Goal: Task Accomplishment & Management: Complete application form

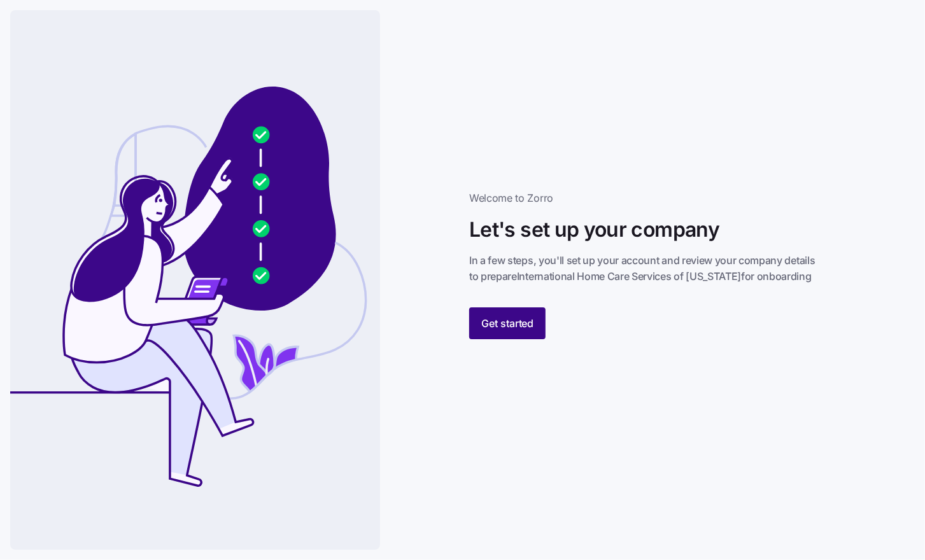
click at [520, 329] on span "Get started" at bounding box center [507, 323] width 53 height 15
click at [514, 329] on span "Get started" at bounding box center [507, 323] width 53 height 15
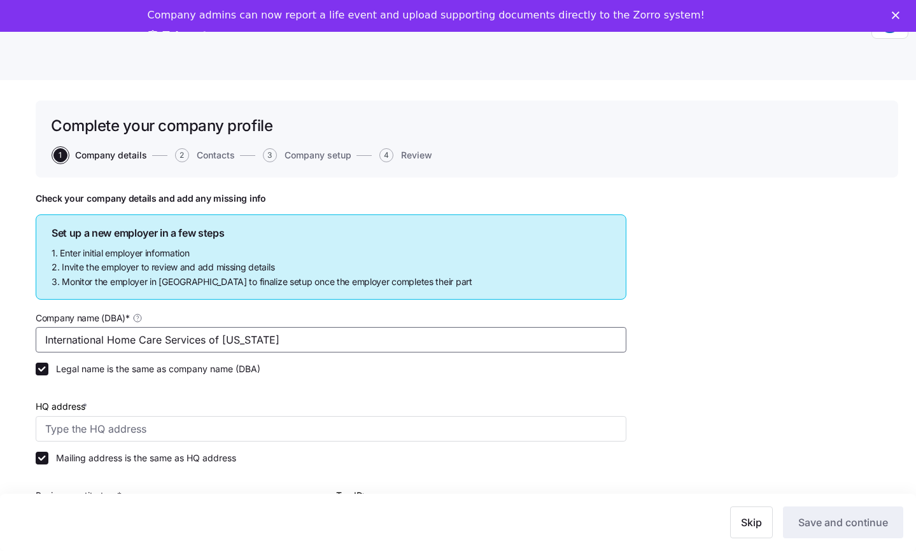
drag, startPoint x: 223, startPoint y: 339, endPoint x: 529, endPoint y: 253, distance: 317.3
click at [423, 326] on div "Company name (DBA) * International Home Care Services of [US_STATE]" at bounding box center [331, 331] width 591 height 43
type input "International Home Care Services of NY, LLC"
click at [80, 425] on input "HQ address *" at bounding box center [331, 428] width 591 height 25
type input "[STREET_ADDRESS][PERSON_NAME]"
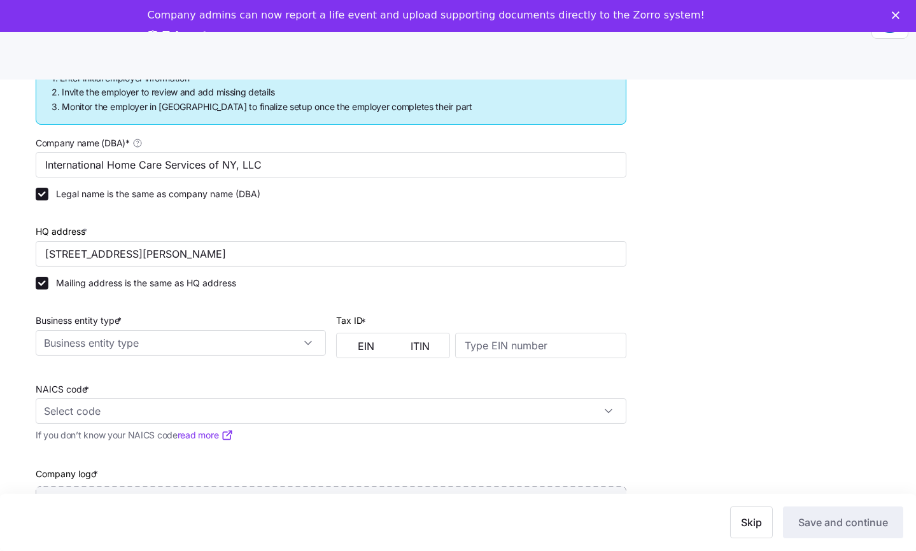
scroll to position [181, 0]
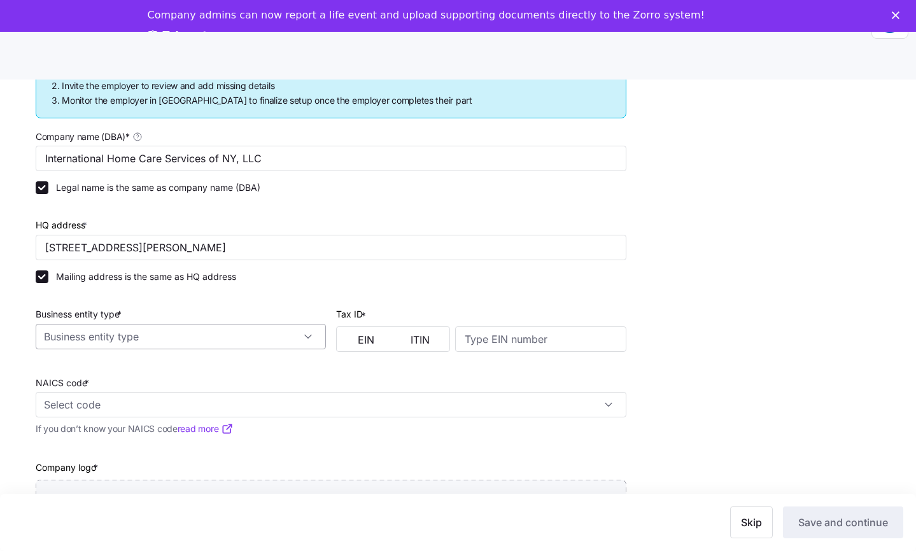
click at [74, 337] on input "Business entity type *" at bounding box center [181, 336] width 290 height 25
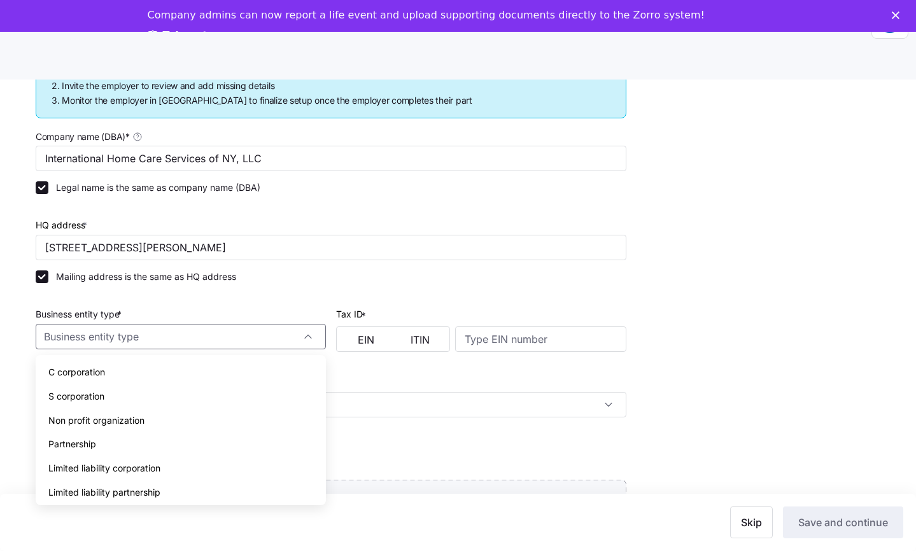
click at [167, 492] on div "Limited liability partnership" at bounding box center [181, 493] width 280 height 24
type input "Limited liability partnership"
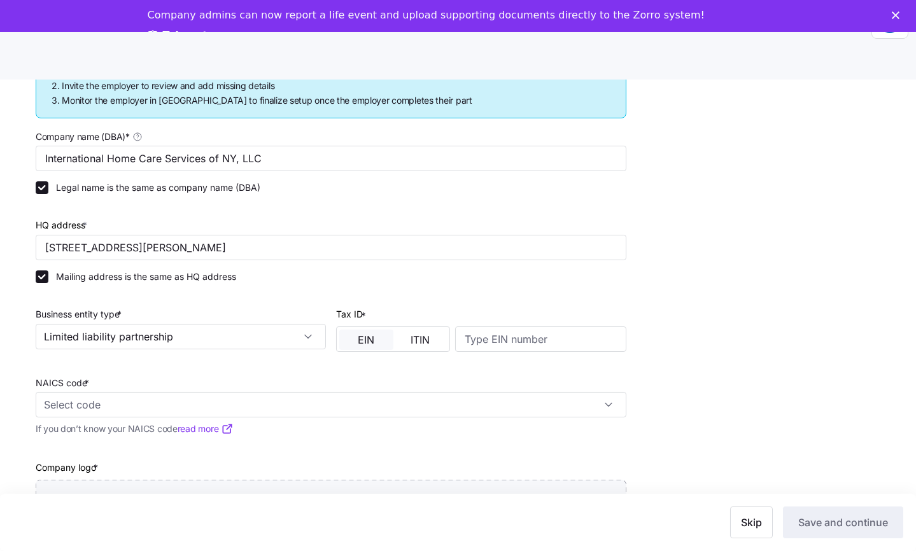
click at [350, 344] on button "EIN" at bounding box center [366, 340] width 54 height 20
click at [484, 351] on input at bounding box center [540, 339] width 171 height 25
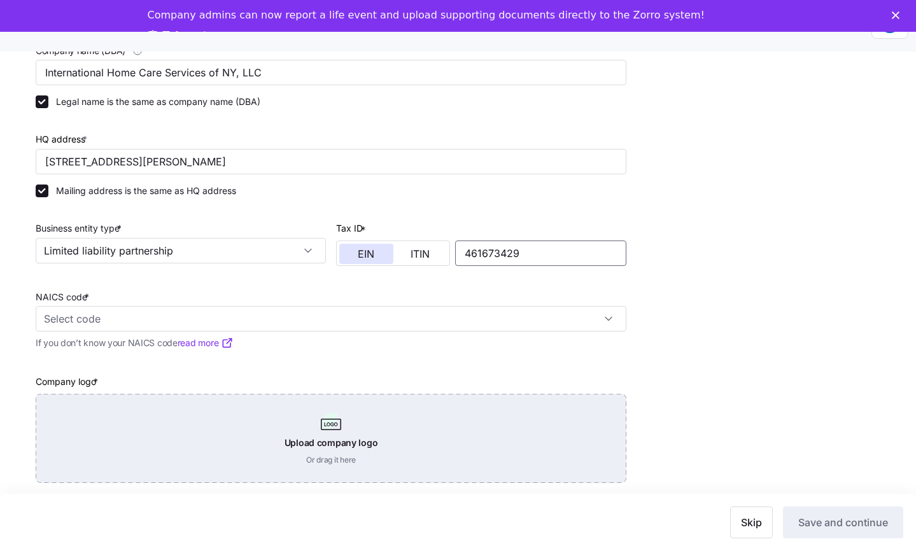
scroll to position [40, 0]
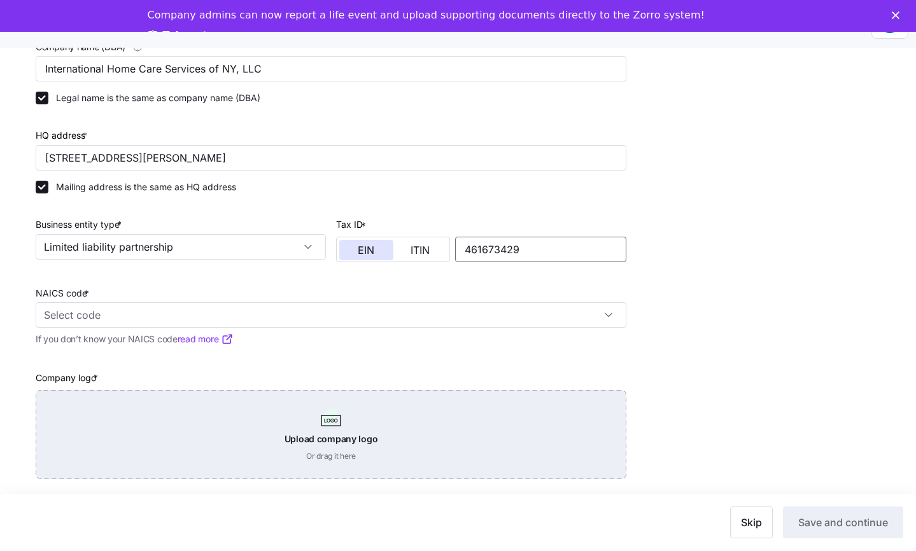
type input "461673429"
click at [315, 421] on div "Upload company logo Or drag it here" at bounding box center [331, 434] width 591 height 89
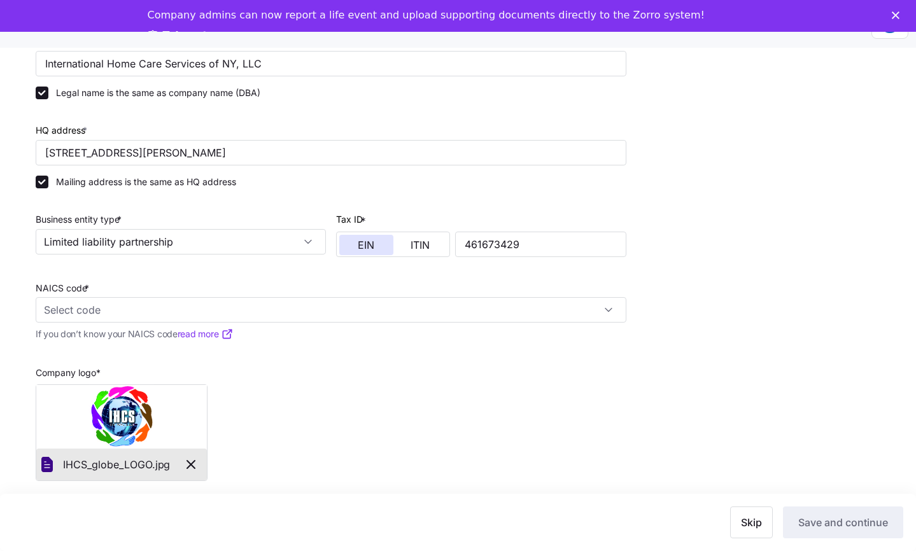
scroll to position [246, 0]
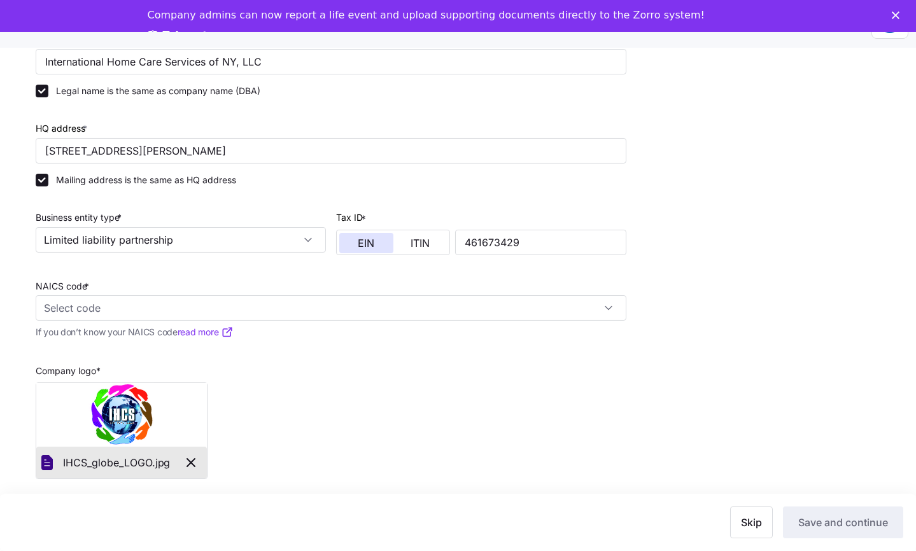
click at [684, 385] on div "Check your company details and add any missing info Set up a new employer in a …" at bounding box center [467, 229] width 863 height 628
click at [162, 298] on input "NAICS code *" at bounding box center [331, 307] width 591 height 25
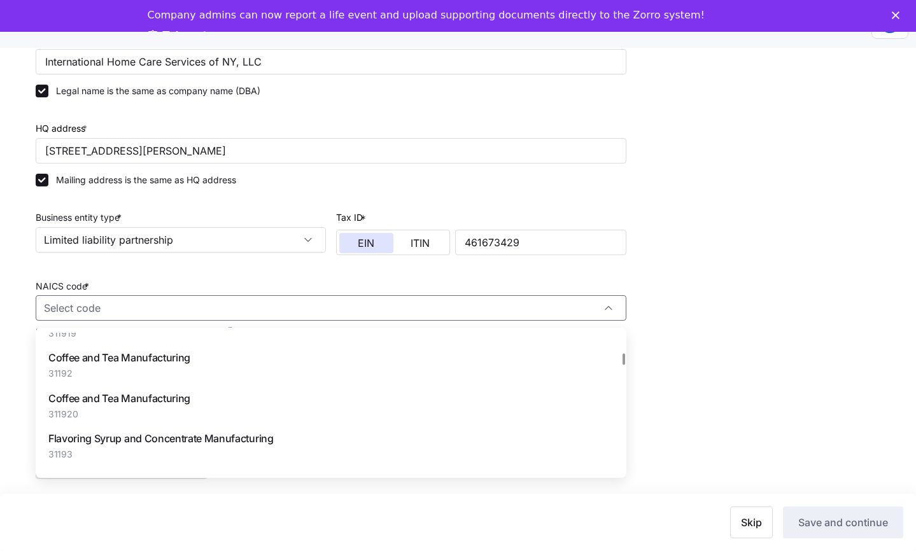
scroll to position [13825, 0]
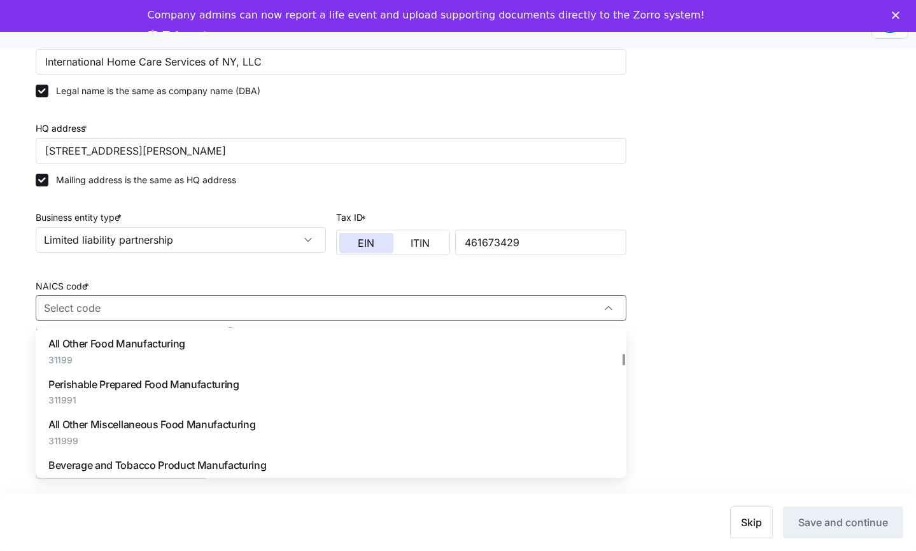
drag, startPoint x: 833, startPoint y: 442, endPoint x: 819, endPoint y: 456, distance: 19.8
click at [829, 453] on div "Check your company details and add any missing info Set up a new employer in a …" at bounding box center [467, 229] width 863 height 628
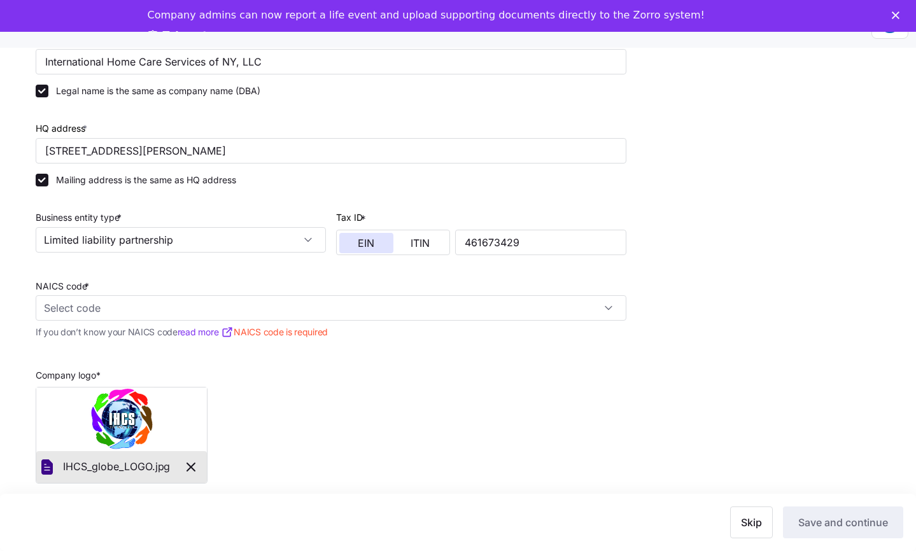
click at [219, 326] on link "read more" at bounding box center [206, 332] width 56 height 13
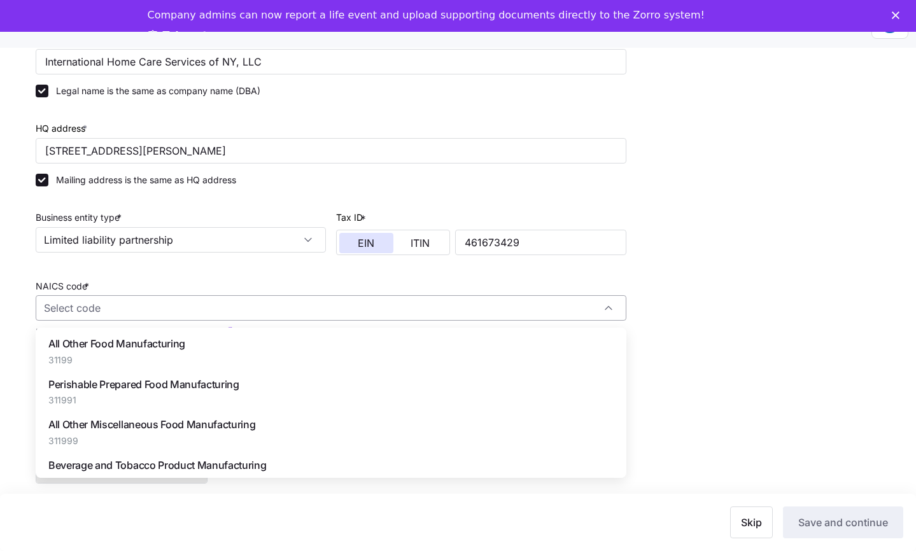
paste input "621610"
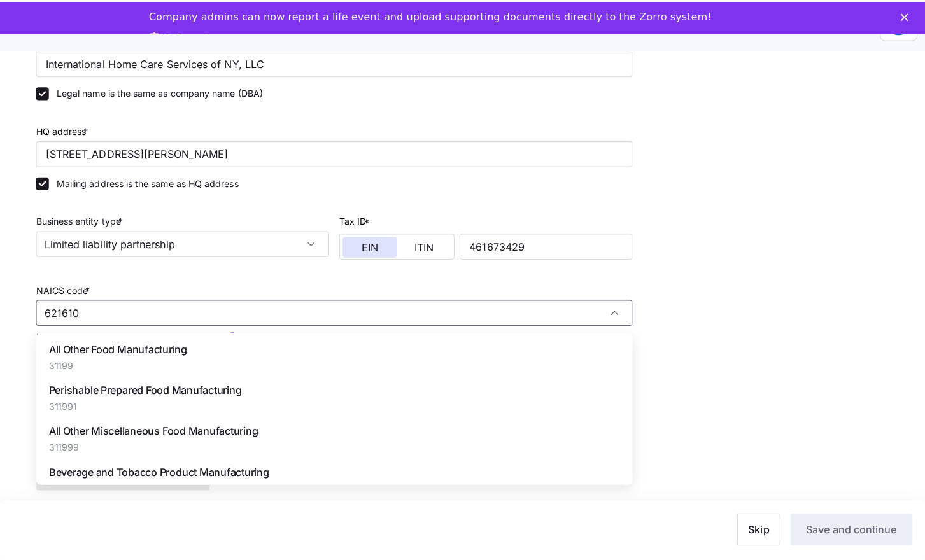
scroll to position [0, 0]
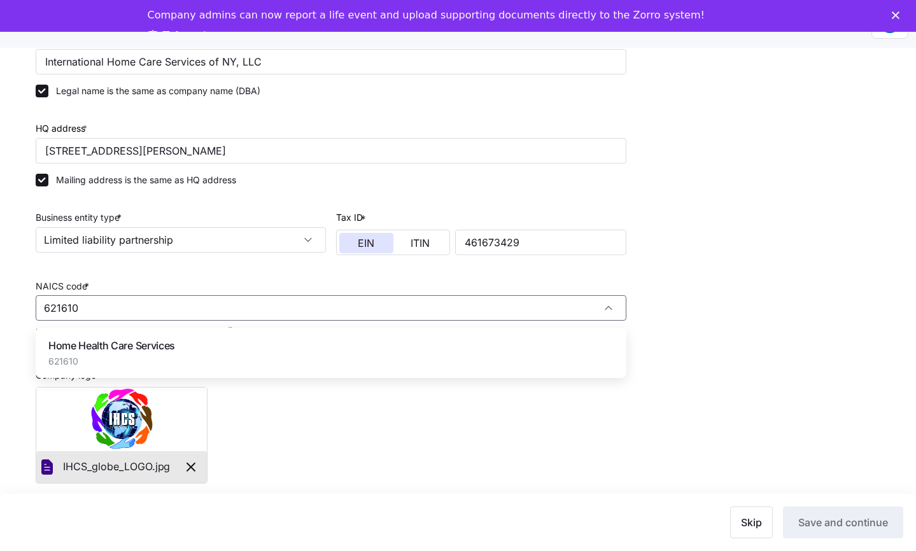
click at [99, 344] on span "Home Health Care Services" at bounding box center [111, 346] width 127 height 16
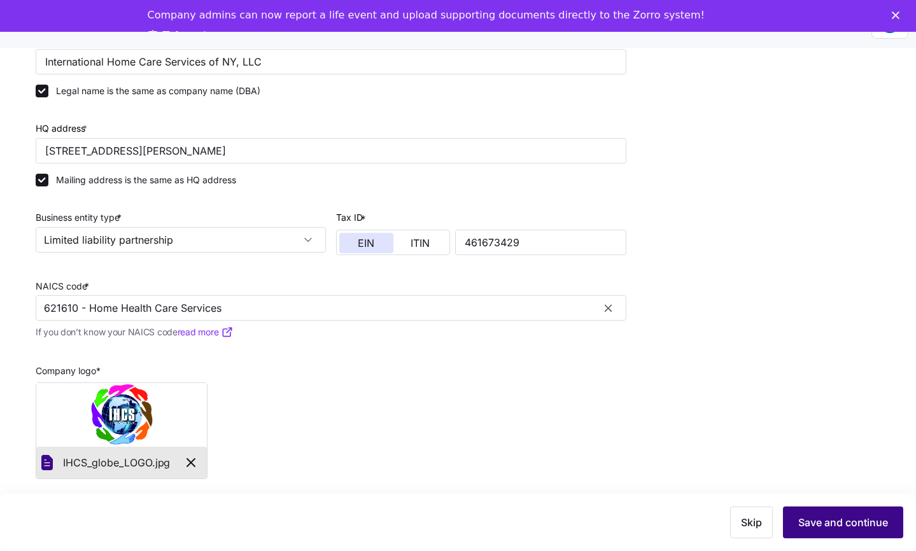
type input "621610 - Home Health Care Services"
click at [861, 521] on span "Save and continue" at bounding box center [843, 522] width 90 height 15
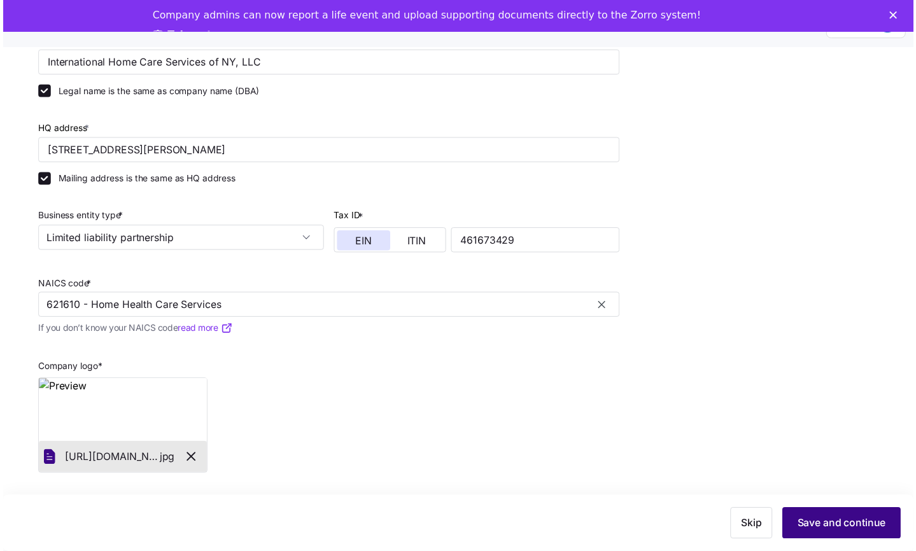
scroll to position [31, 0]
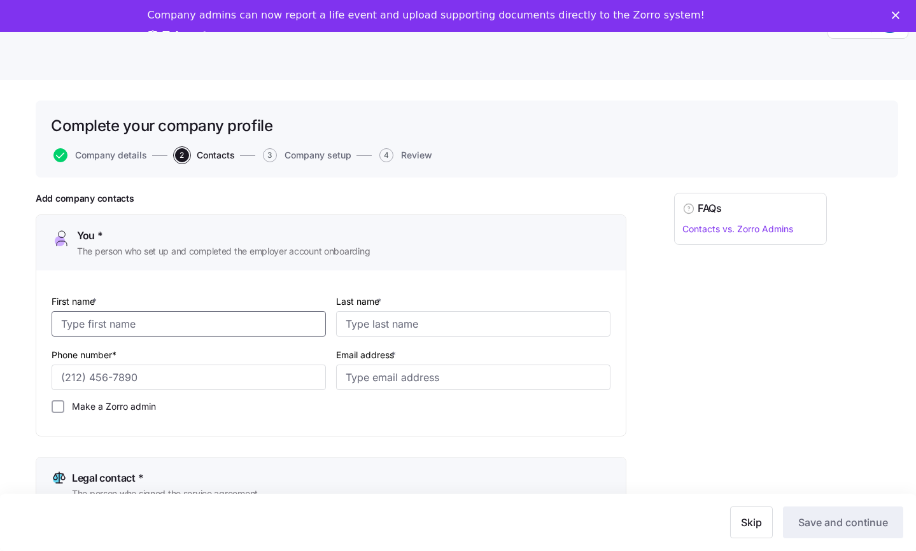
click at [117, 322] on input "First name *" at bounding box center [189, 323] width 274 height 25
type input "Karina"
type input "Elnatanova"
drag, startPoint x: 150, startPoint y: 378, endPoint x: 27, endPoint y: 347, distance: 127.2
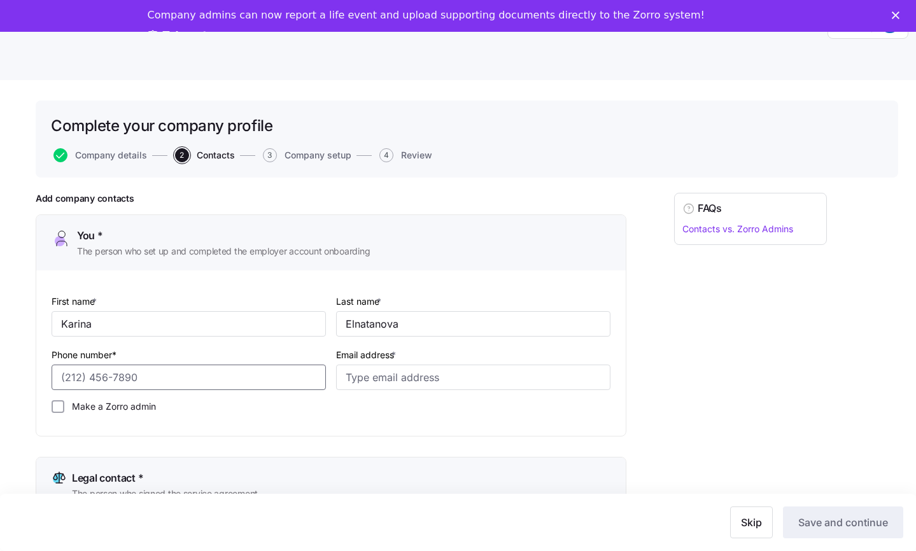
click at [0, 350] on html "Help Complete your company profile Company details 2 Contacts 3 Company setup 4…" at bounding box center [458, 288] width 916 height 576
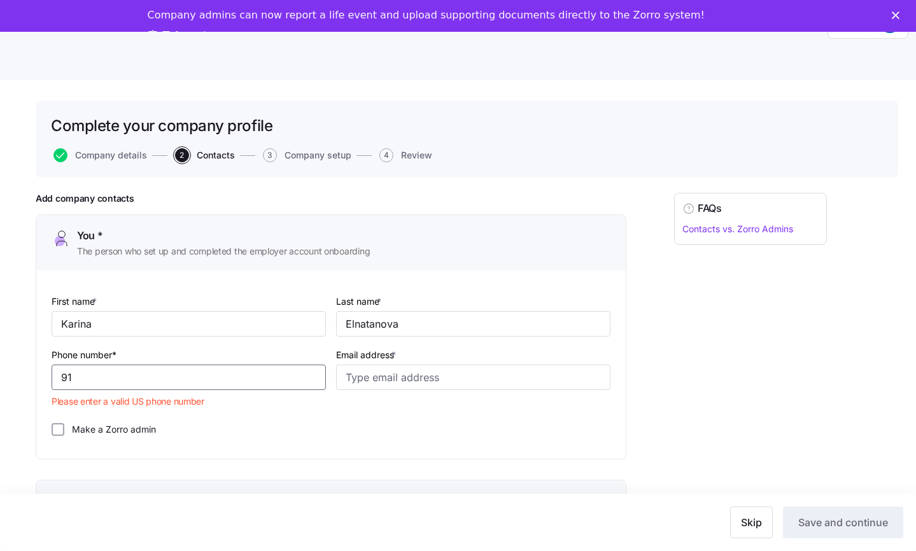
type input "9"
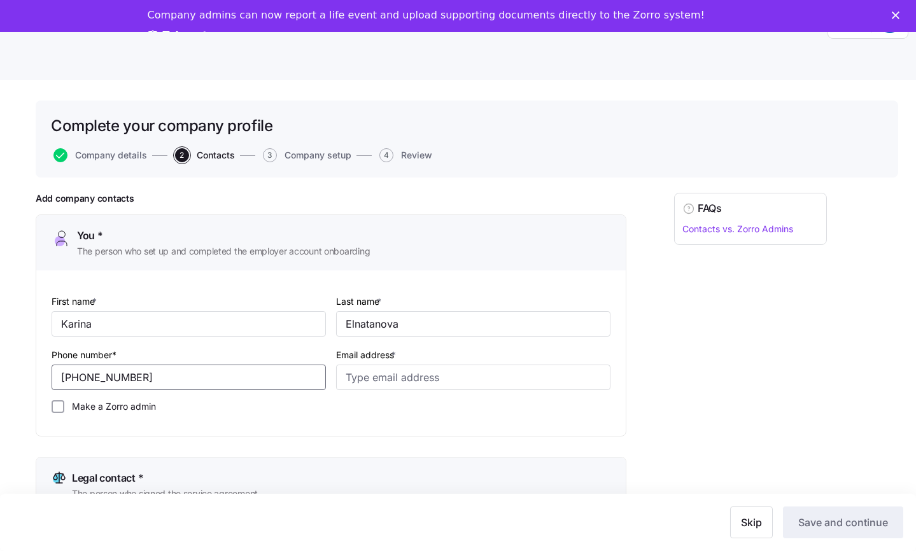
type input "[PHONE_NUMBER]"
click at [79, 406] on label "Make a Zorro admin" at bounding box center [110, 406] width 92 height 13
click at [64, 406] on input "Make a Zorro admin" at bounding box center [58, 406] width 13 height 13
checkbox input "true"
click at [485, 372] on input "Email address *" at bounding box center [473, 377] width 274 height 25
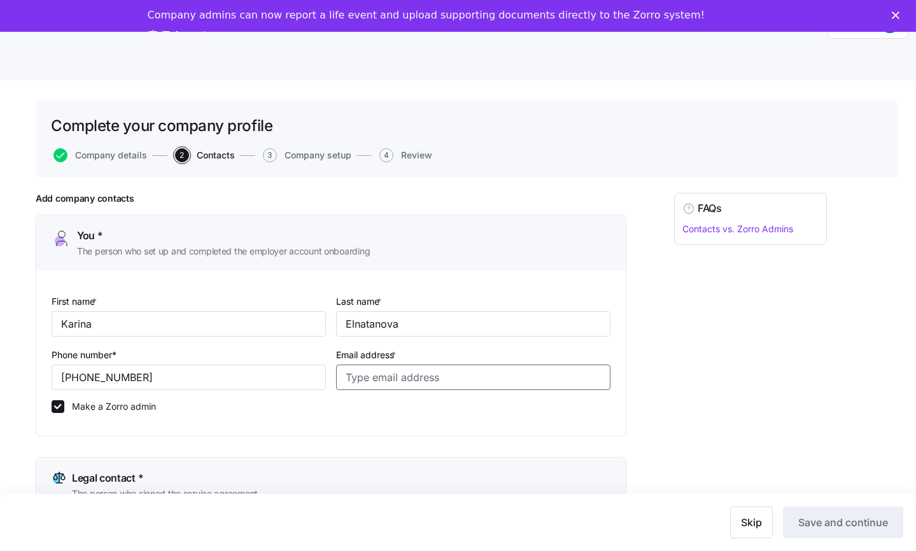
type input "[PERSON_NAME][EMAIL_ADDRESS][DOMAIN_NAME]"
type input "[PHONE_NUMBER]"
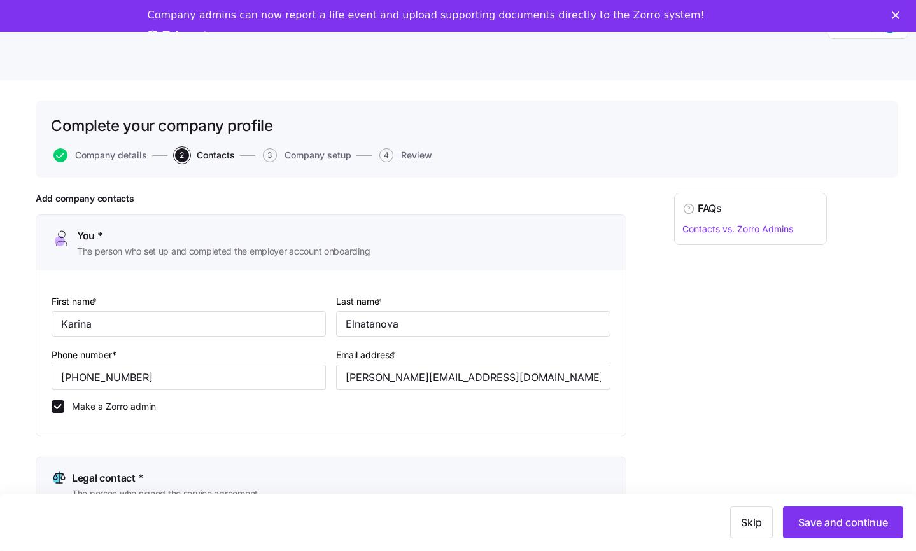
click at [816, 513] on button "Save and continue" at bounding box center [843, 523] width 120 height 32
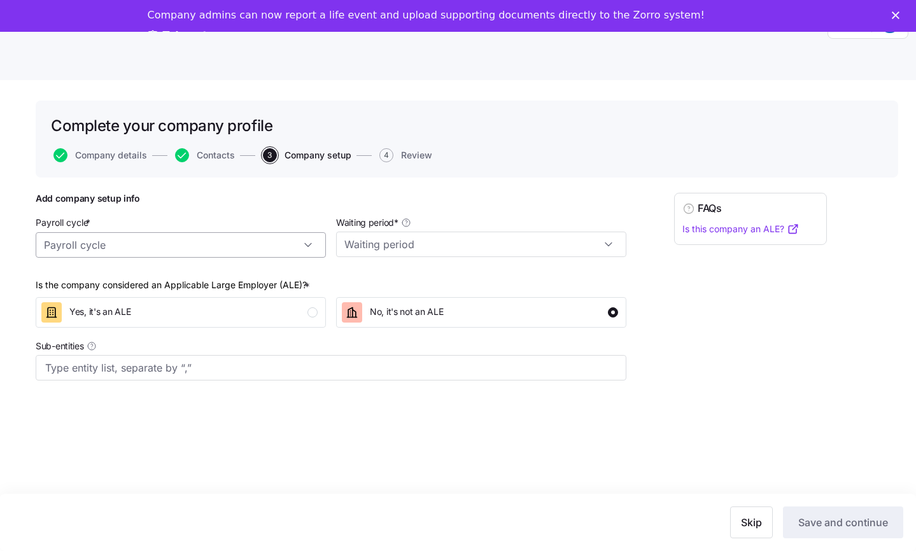
click at [181, 245] on input "Payroll cycle *" at bounding box center [181, 244] width 290 height 25
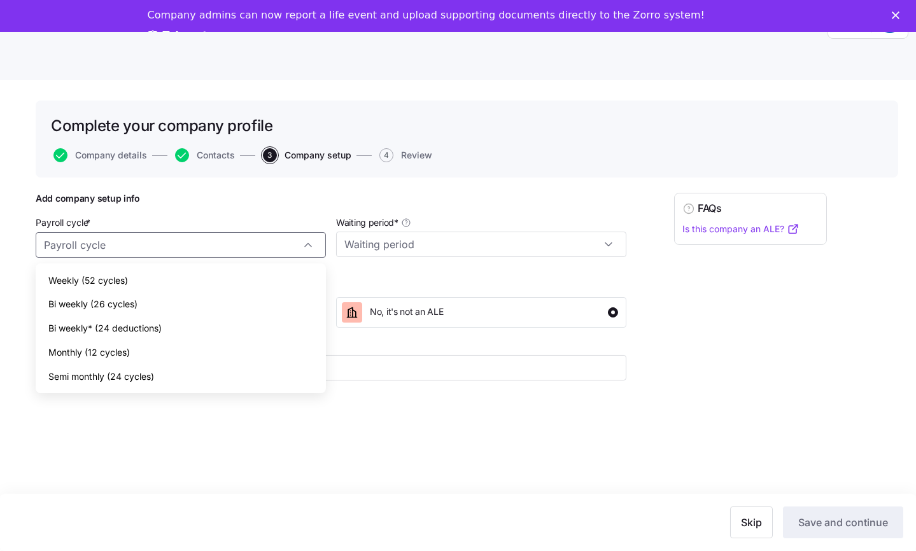
click at [155, 278] on div "Weekly (52 cycles)" at bounding box center [181, 281] width 280 height 24
type input "Weekly (52 cycles)"
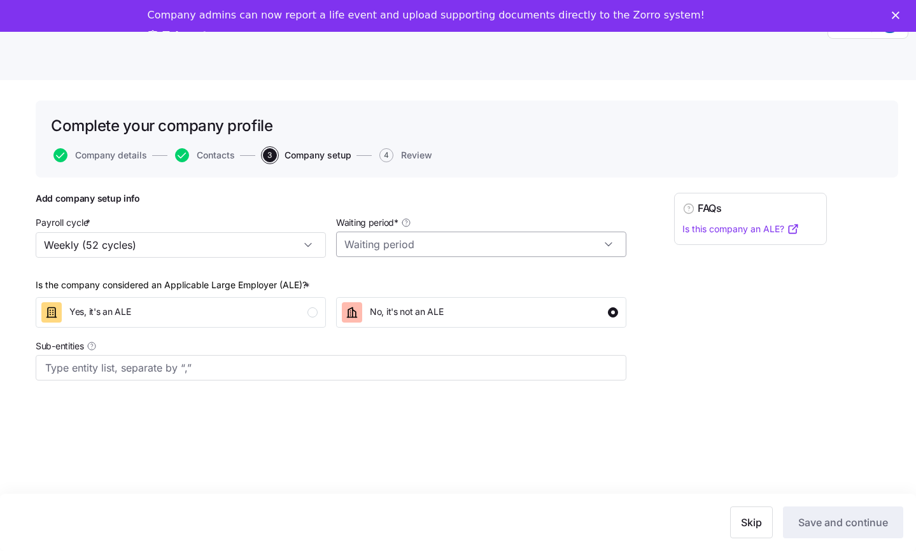
click at [454, 251] on input "Waiting period *" at bounding box center [481, 244] width 290 height 25
click at [195, 313] on div "Yes, it's an ALE" at bounding box center [179, 312] width 276 height 20
click at [190, 306] on div "Yes, it's an ALE" at bounding box center [179, 312] width 276 height 20
click at [417, 240] on input "Waiting period *" at bounding box center [481, 244] width 290 height 25
click at [409, 302] on div "30 days" at bounding box center [481, 304] width 280 height 24
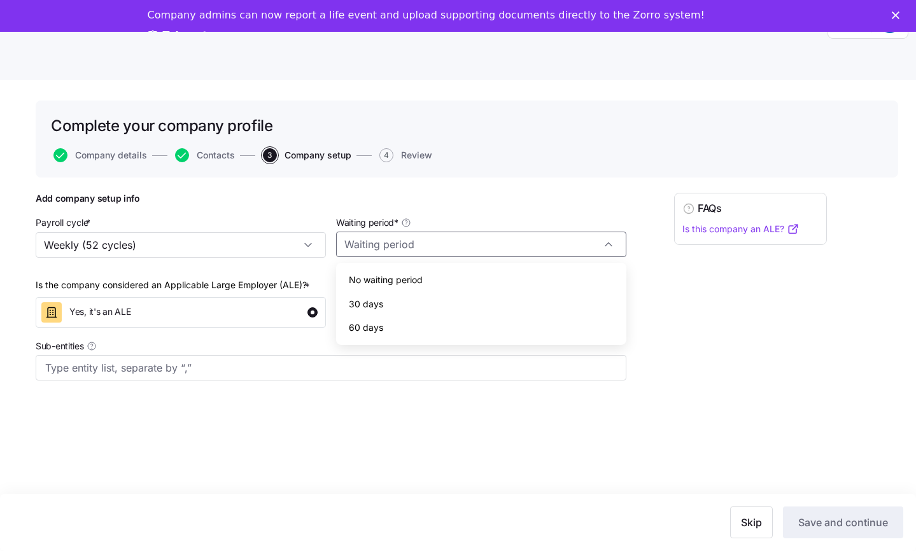
type input "30 days"
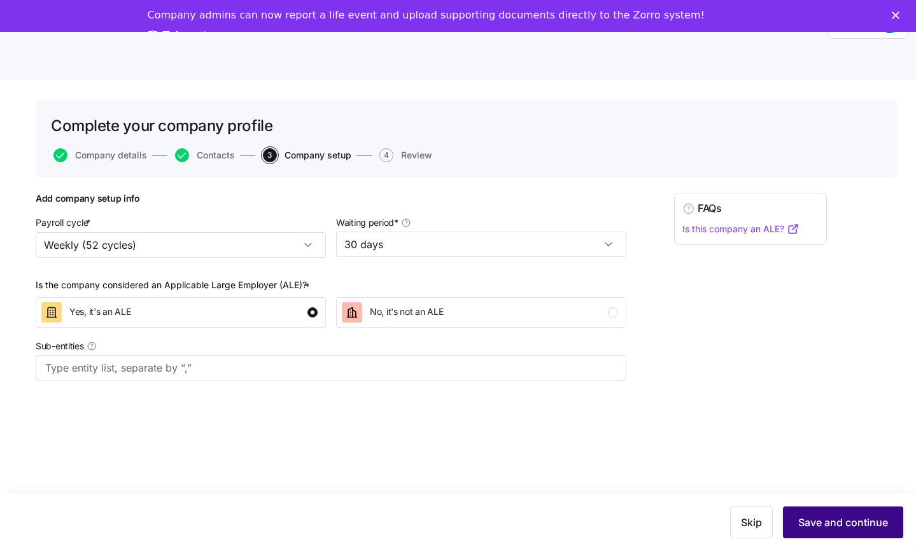
click at [837, 527] on span "Save and continue" at bounding box center [843, 522] width 90 height 15
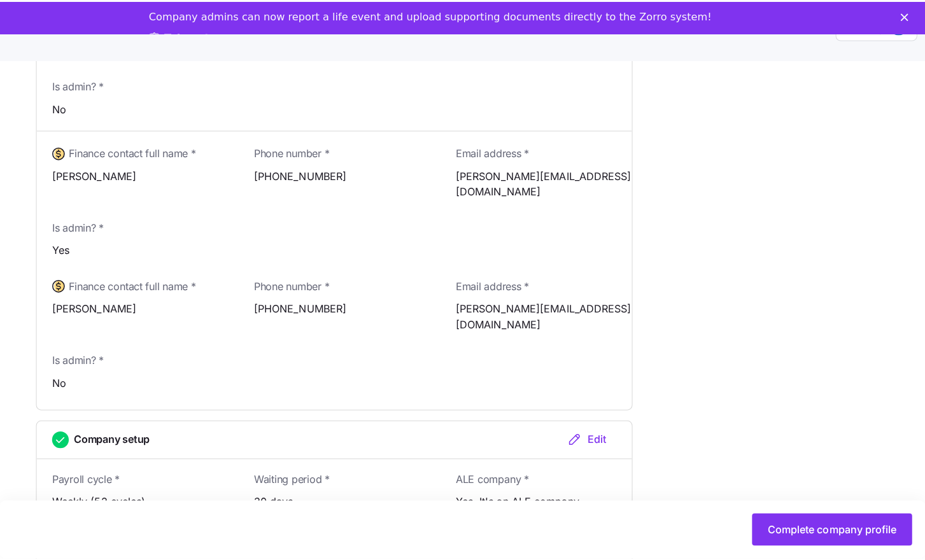
scroll to position [40, 0]
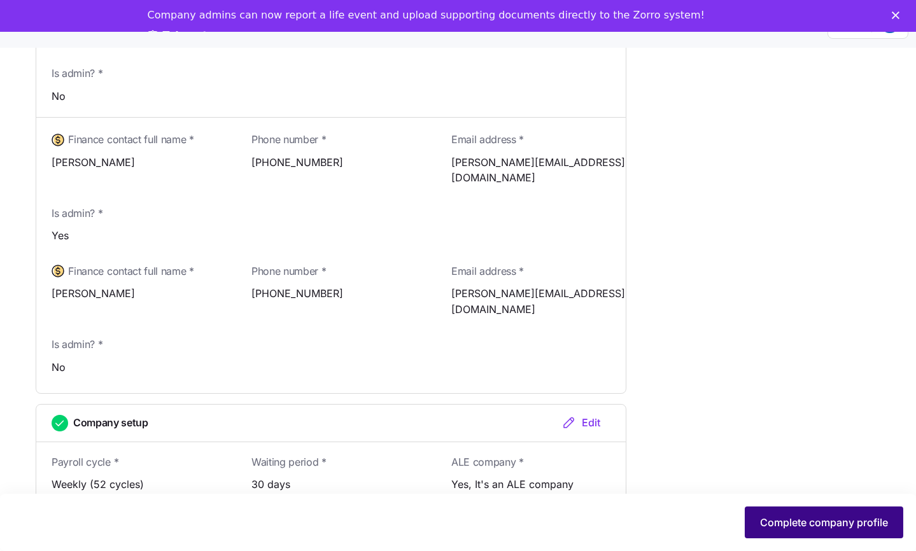
click at [812, 515] on span "Complete company profile" at bounding box center [824, 522] width 128 height 15
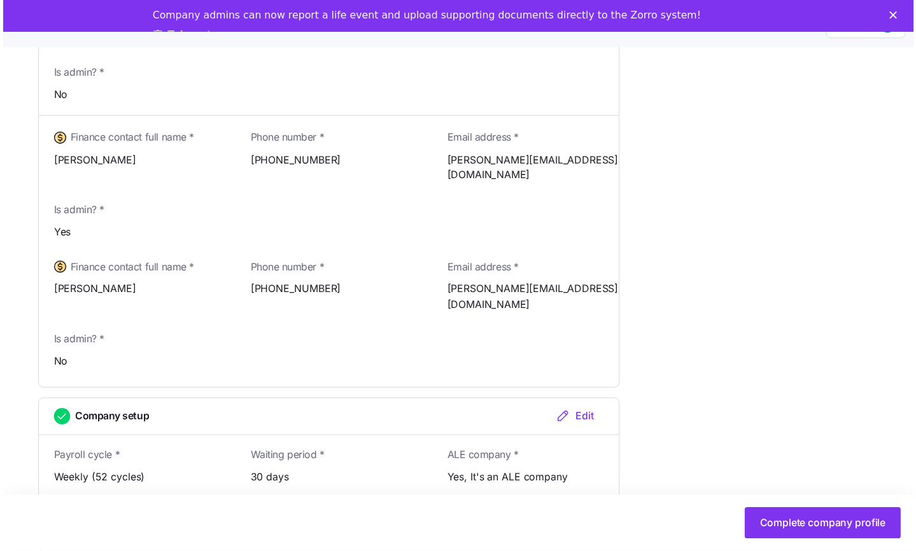
scroll to position [31, 0]
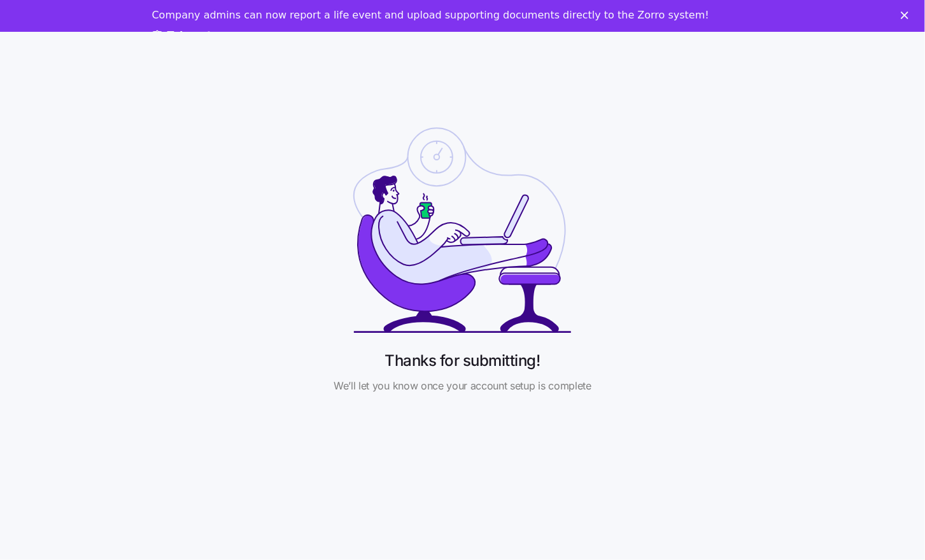
click at [242, 25] on div "Take a tour" at bounding box center [197, 36] width 90 height 22
click at [232, 29] on link "Take a tour" at bounding box center [192, 36] width 80 height 14
